Goal: Check status

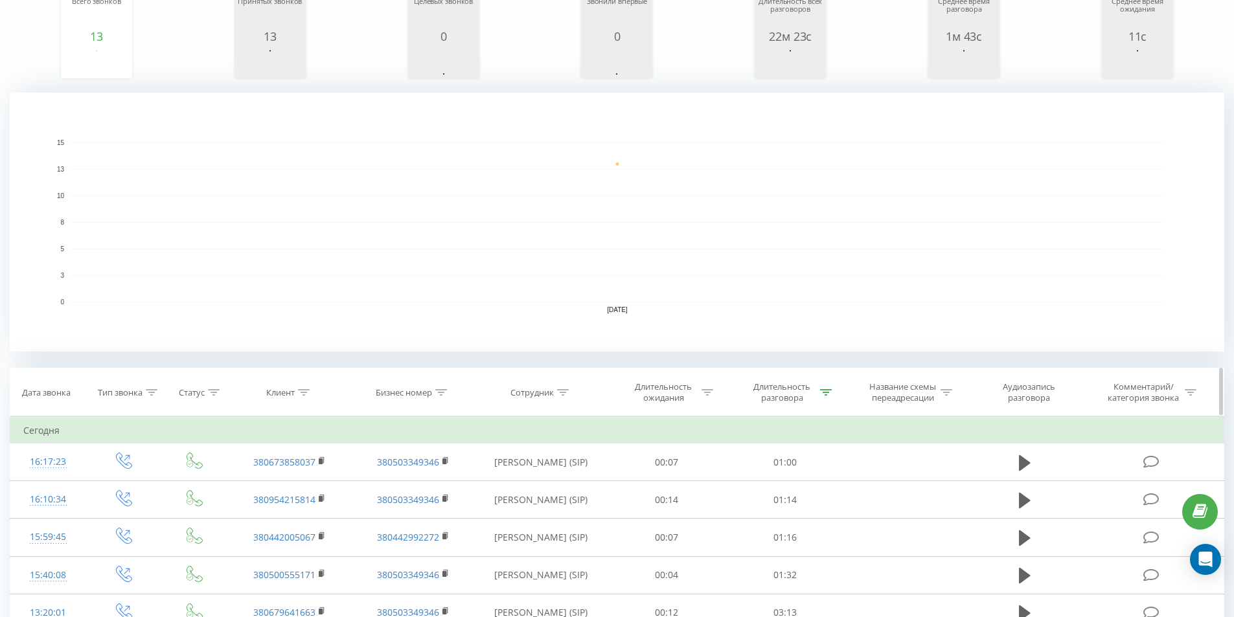
scroll to position [194, 0]
click at [826, 391] on icon at bounding box center [826, 389] width 12 height 6
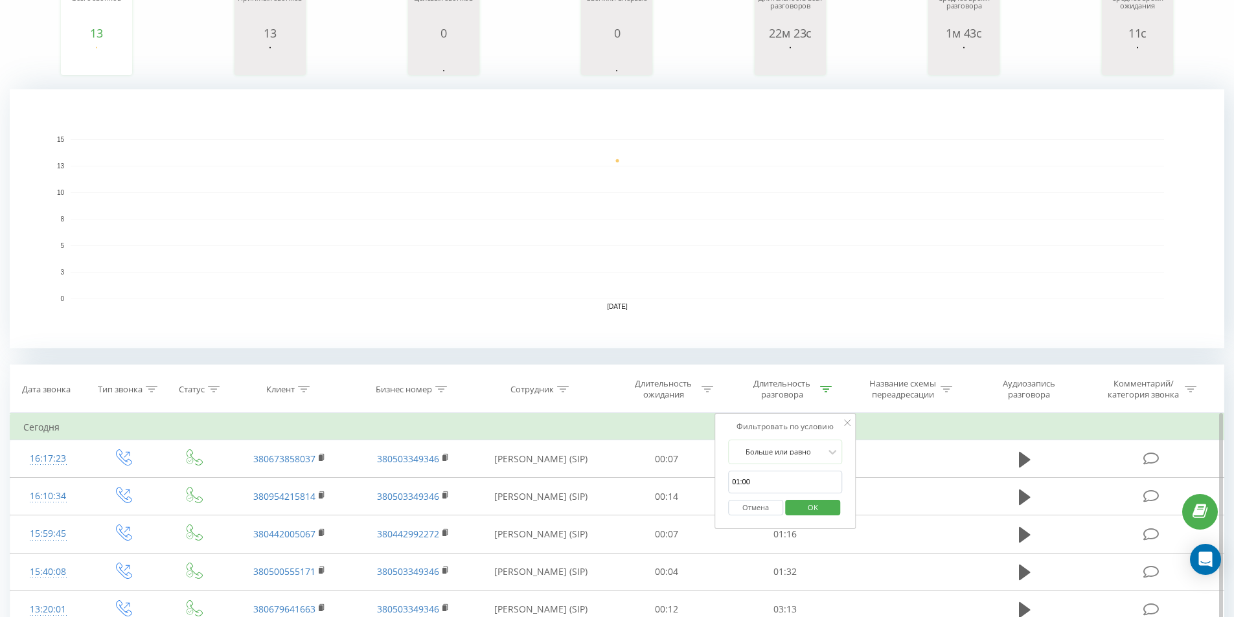
click at [737, 481] on input "01:00" at bounding box center [785, 482] width 114 height 23
click at [846, 420] on icon at bounding box center [847, 423] width 6 height 6
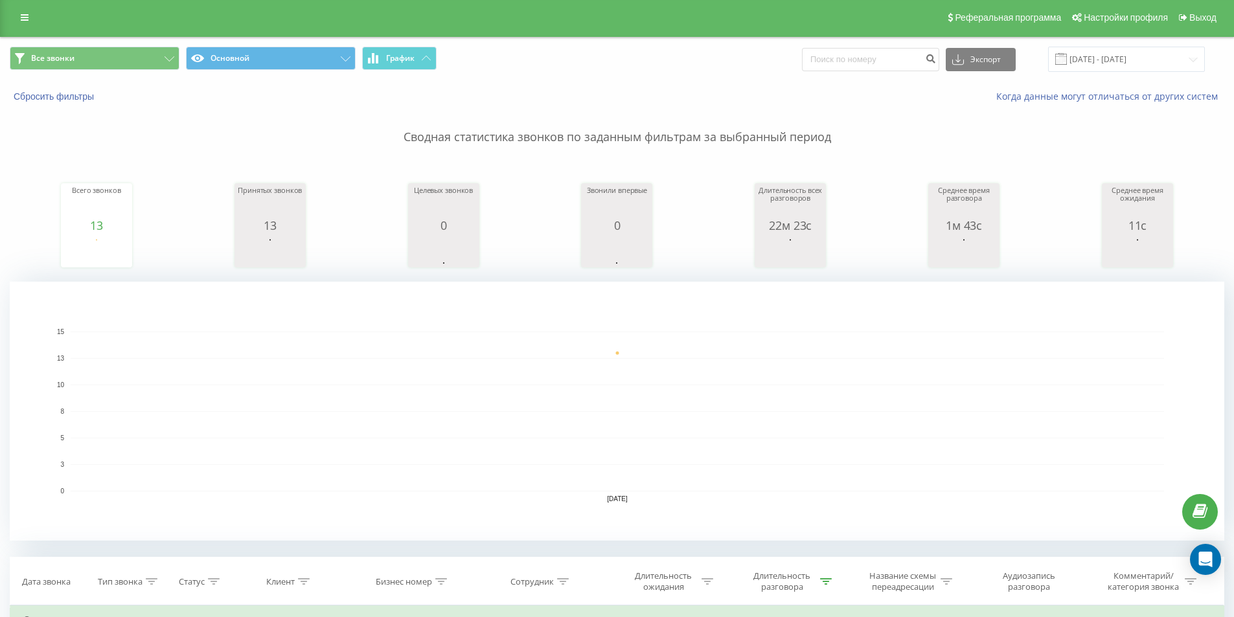
scroll to position [0, 0]
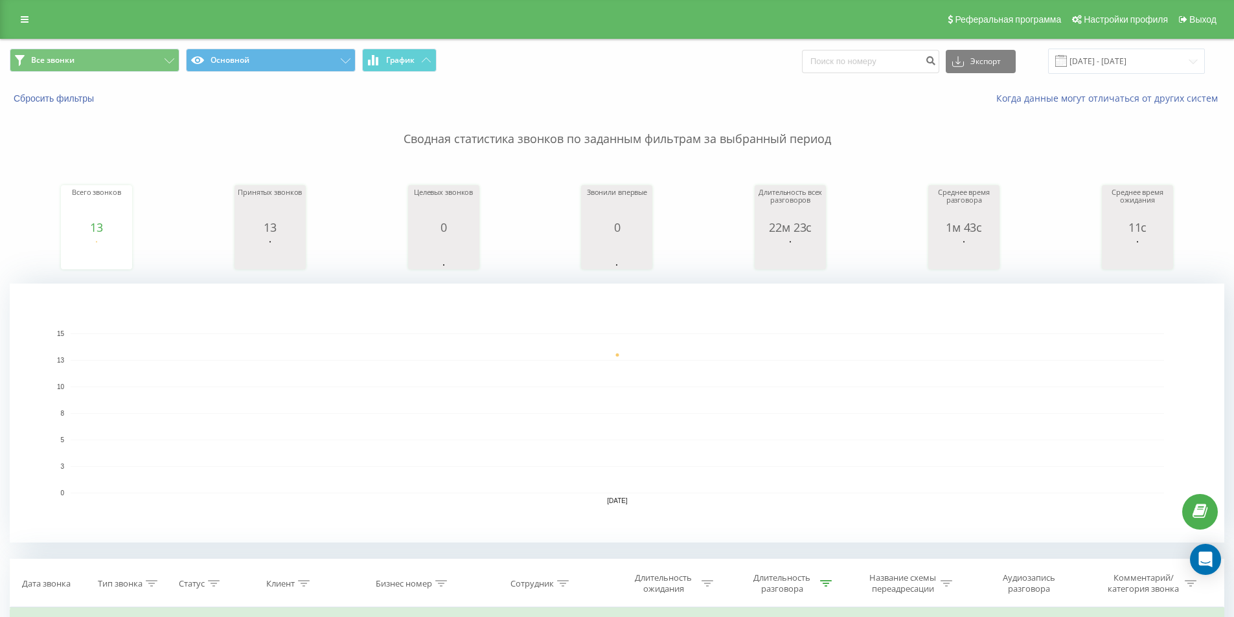
click at [806, 390] on rect "A chart." at bounding box center [617, 413] width 1093 height 160
